Goal: Task Accomplishment & Management: Use online tool/utility

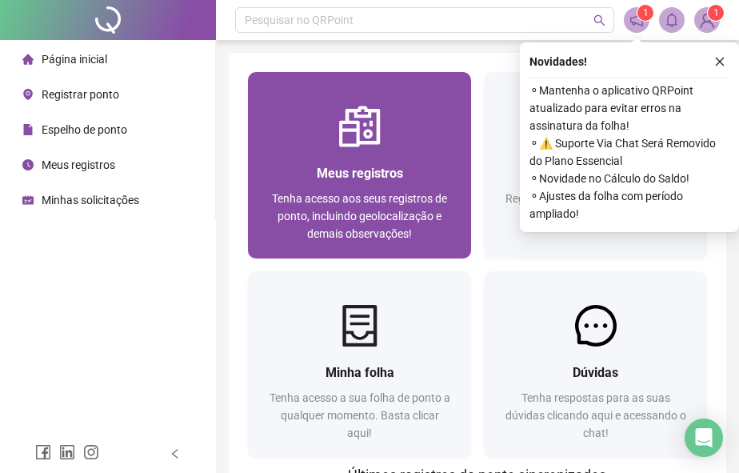
click at [378, 146] on img at bounding box center [360, 127] width 42 height 42
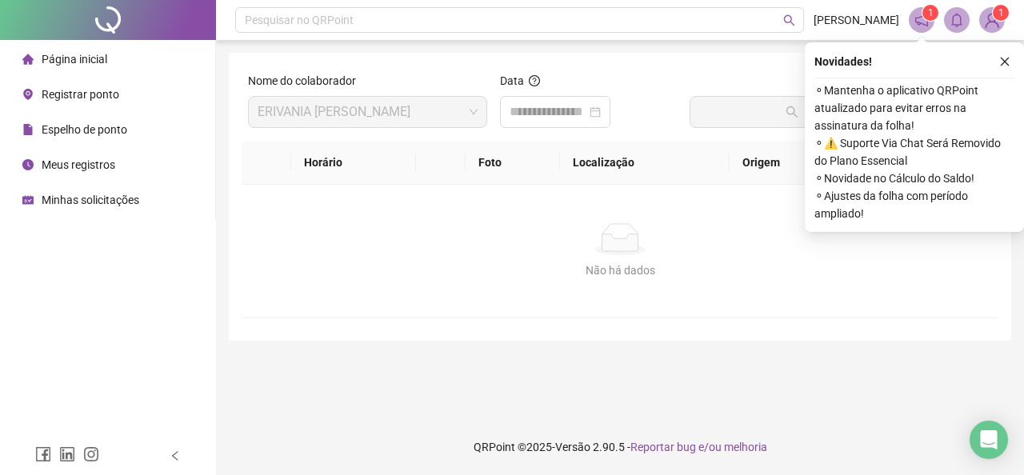
click at [76, 95] on span "Registrar ponto" at bounding box center [81, 94] width 78 height 13
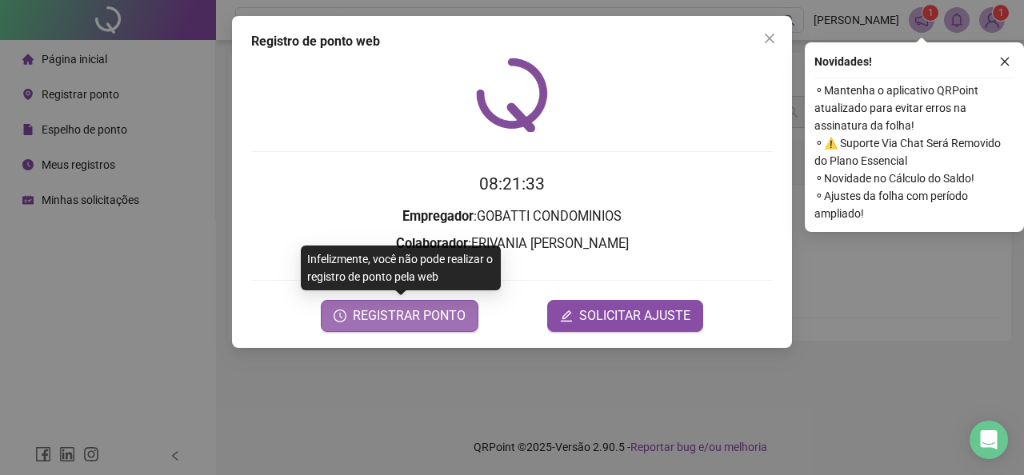
click at [397, 310] on span "REGISTRAR PONTO" at bounding box center [409, 315] width 113 height 19
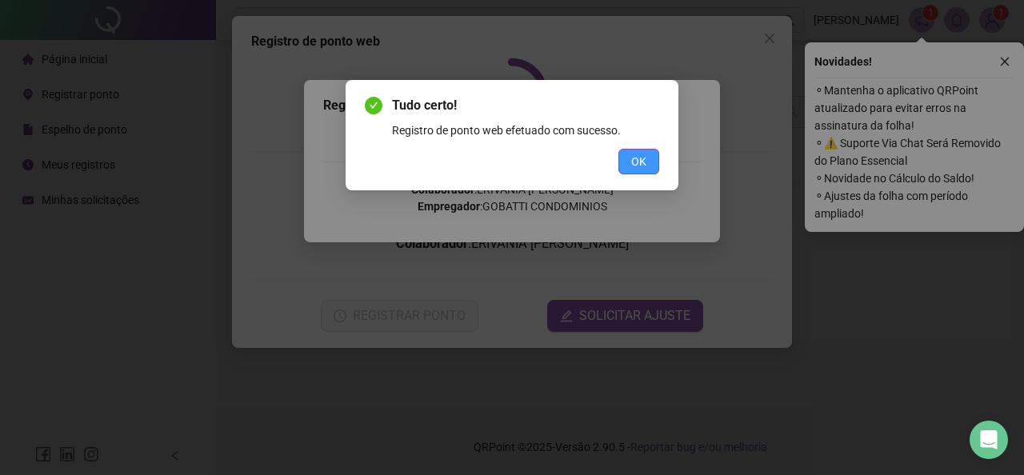
click at [629, 156] on button "OK" at bounding box center [639, 162] width 41 height 26
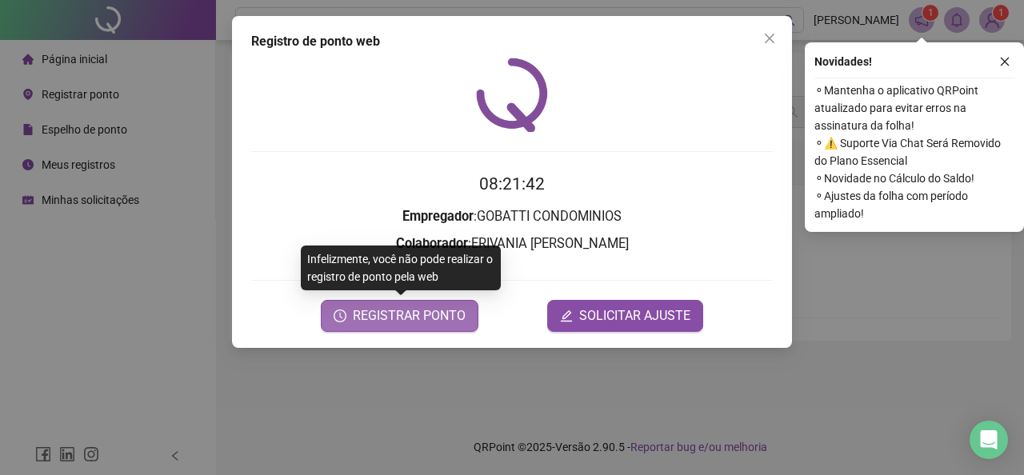
click at [442, 312] on span "REGISTRAR PONTO" at bounding box center [409, 315] width 113 height 19
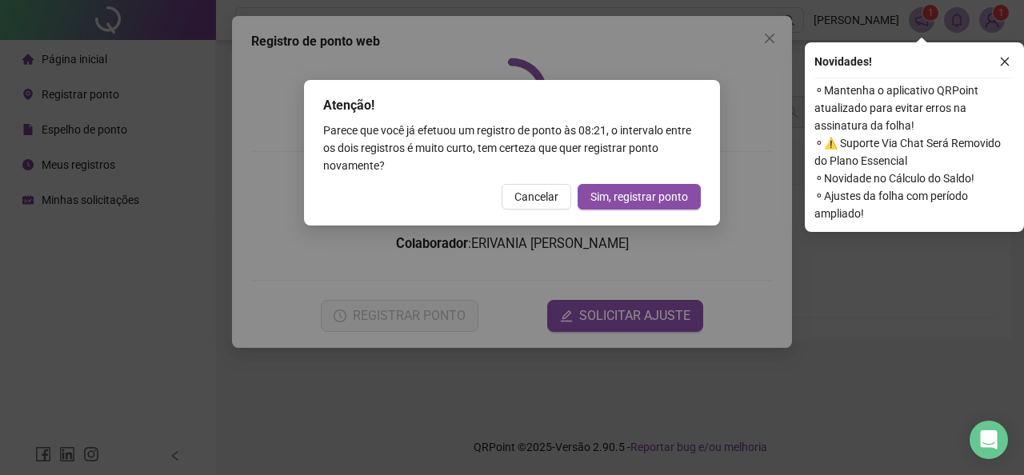
drag, startPoint x: 767, startPoint y: 43, endPoint x: 887, endPoint y: 0, distance: 126.8
click at [751, 44] on div "Atenção! Parece que você já efetuou um registro de ponto às 08:21 , o intervalo…" at bounding box center [512, 237] width 1024 height 475
